Goal: Task Accomplishment & Management: Use online tool/utility

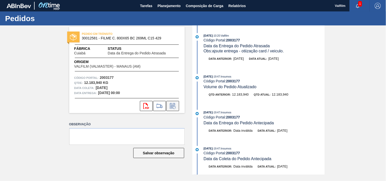
click at [171, 108] on icon at bounding box center [172, 106] width 8 height 6
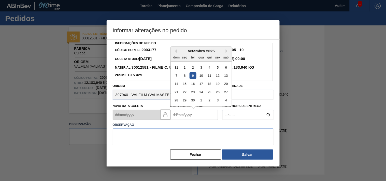
click at [174, 117] on Entrega2003177 "Nova Data Entrega" at bounding box center [194, 115] width 48 height 10
drag, startPoint x: 184, startPoint y: 85, endPoint x: 157, endPoint y: 123, distance: 46.4
click at [183, 86] on div "15" at bounding box center [184, 83] width 7 height 7
type Entrega2003177 "15/09/2025"
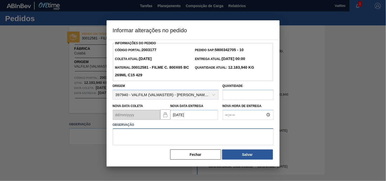
click at [140, 136] on textarea at bounding box center [193, 136] width 161 height 17
type textarea "ajuste entrega - antecipação cliente."
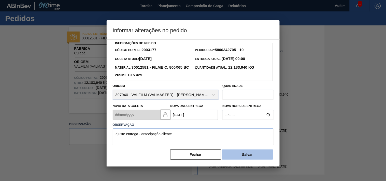
click at [253, 156] on button "Salvar" at bounding box center [247, 154] width 51 height 10
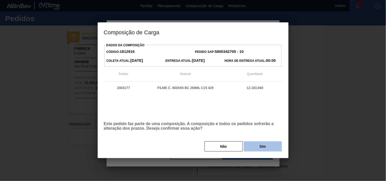
click at [265, 147] on button "Sim" at bounding box center [262, 146] width 38 height 10
